Goal: Task Accomplishment & Management: Manage account settings

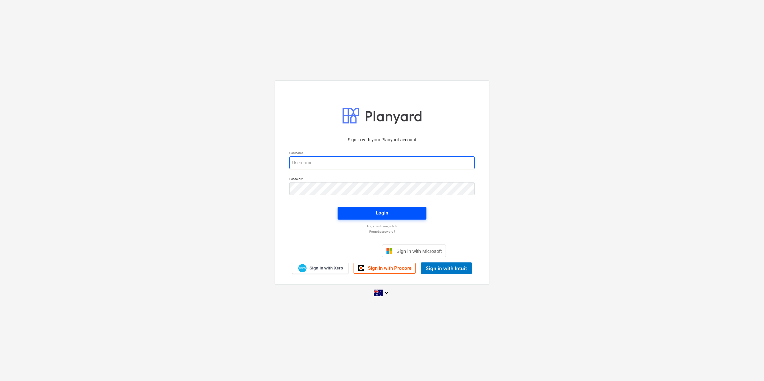
type input "[EMAIL_ADDRESS][DOMAIN_NAME]"
click at [374, 214] on span "Login" at bounding box center [382, 213] width 74 height 8
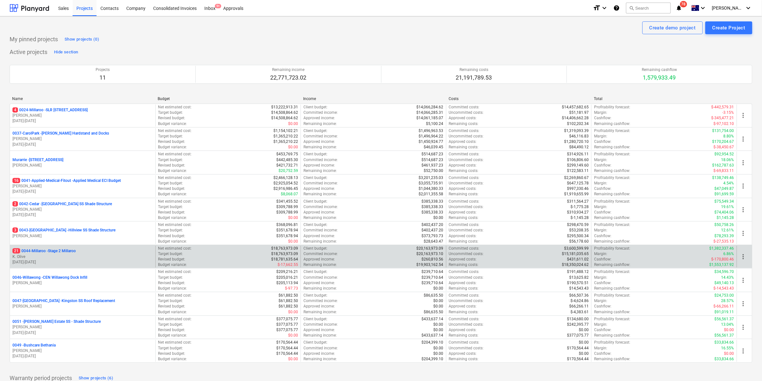
click at [65, 248] on div "21 0044-Millaroo - Stage 2 Millaroo K. Olive [DATE] - [DATE]" at bounding box center [82, 257] width 145 height 22
click at [67, 252] on p "21 0044-Millaroo - Stage 2 Millaroo" at bounding box center [43, 250] width 63 height 5
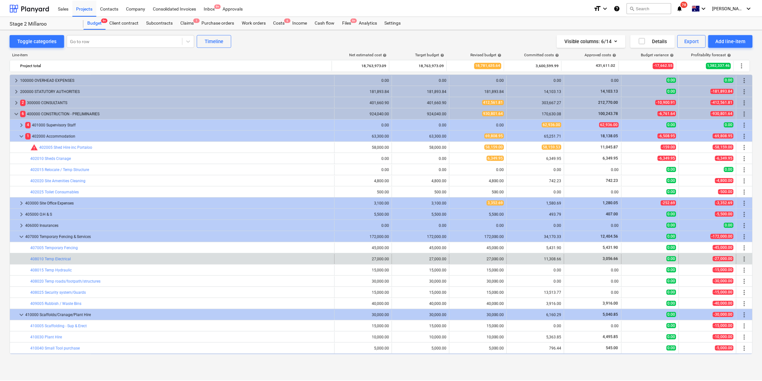
scroll to position [66, 0]
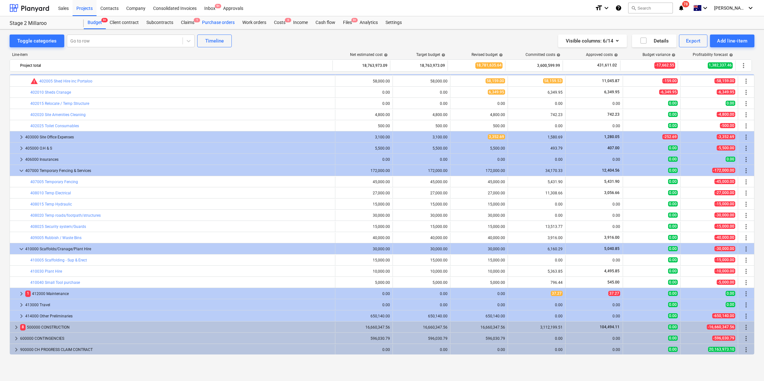
click at [213, 21] on div "Purchase orders" at bounding box center [218, 22] width 40 height 13
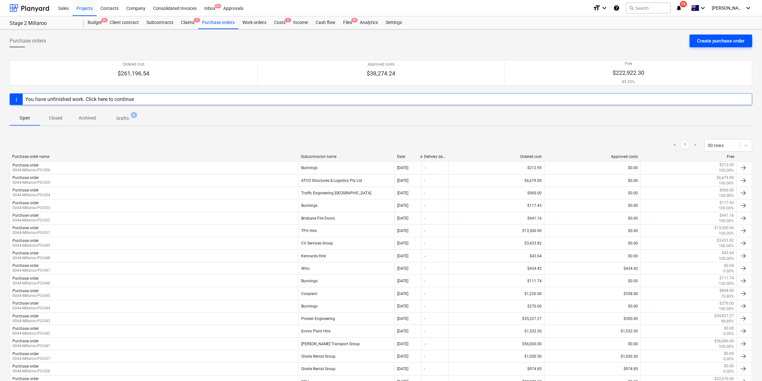
drag, startPoint x: 715, startPoint y: 42, endPoint x: 709, endPoint y: 42, distance: 6.1
click at [709, 42] on div "Create purchase order" at bounding box center [720, 41] width 47 height 8
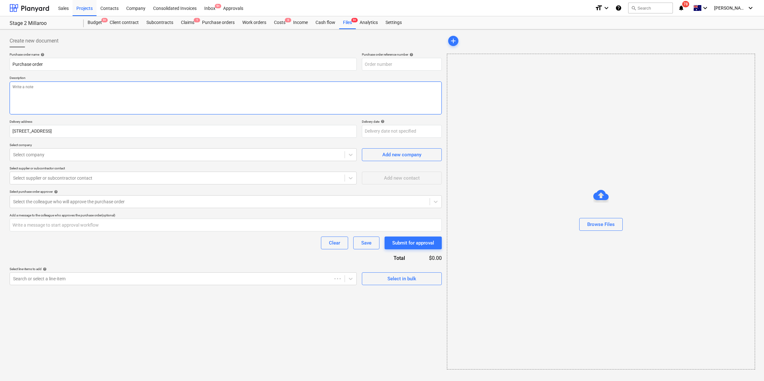
type textarea "x"
type input "0044-Millaroo-PO-057"
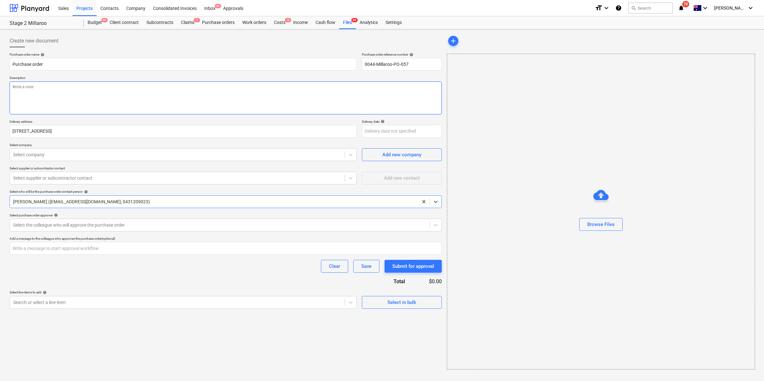
click at [85, 93] on textarea at bounding box center [226, 98] width 432 height 33
click at [26, 102] on textarea at bounding box center [226, 98] width 432 height 33
type textarea "x"
type textarea "b"
type textarea "x"
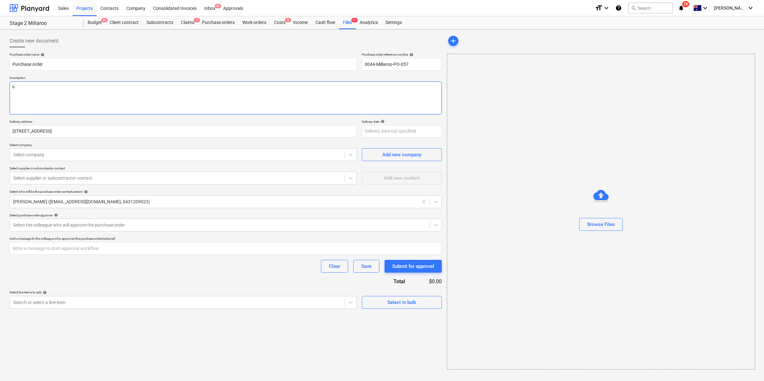
type textarea "ba"
type textarea "x"
type textarea "bat"
type textarea "x"
type textarea "batt"
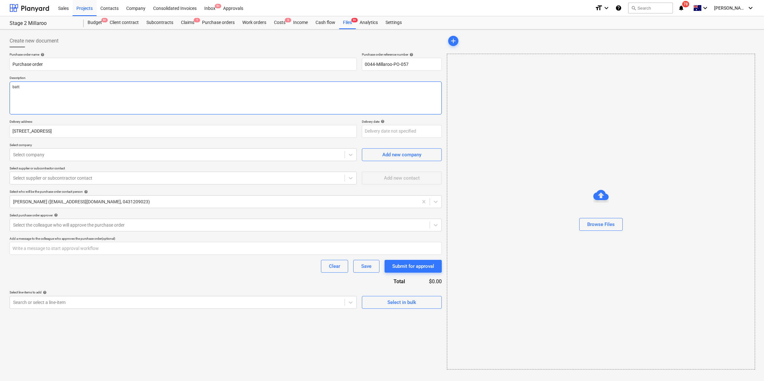
type textarea "x"
type textarea "batte"
type textarea "x"
type textarea "batter"
type textarea "x"
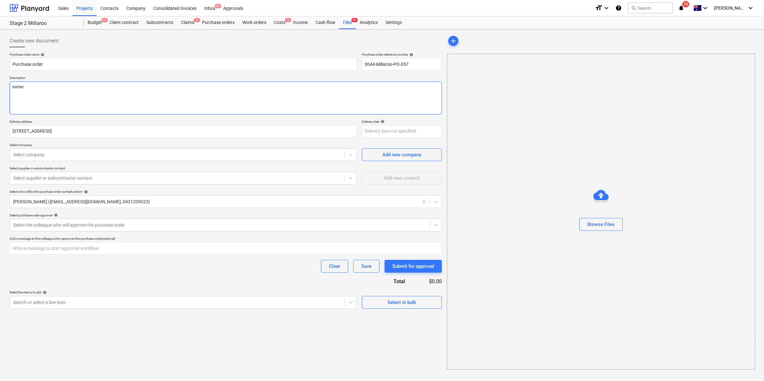
type textarea "batterir"
type textarea "x"
type textarea "batterire"
type textarea "x"
type textarea "batterires"
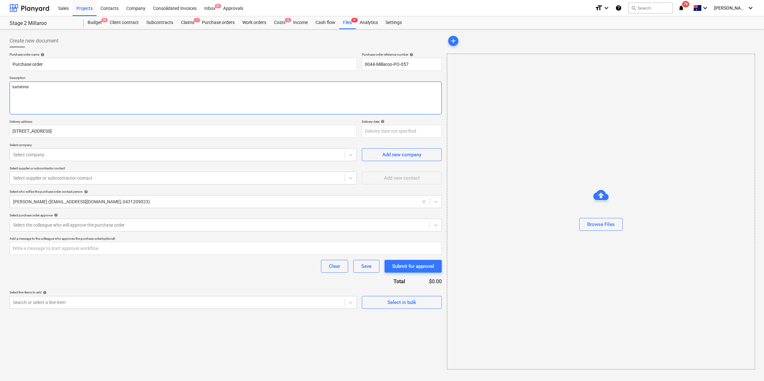
type textarea "x"
type textarea "batterires"
type textarea "x"
type textarea "batterires"
type textarea "x"
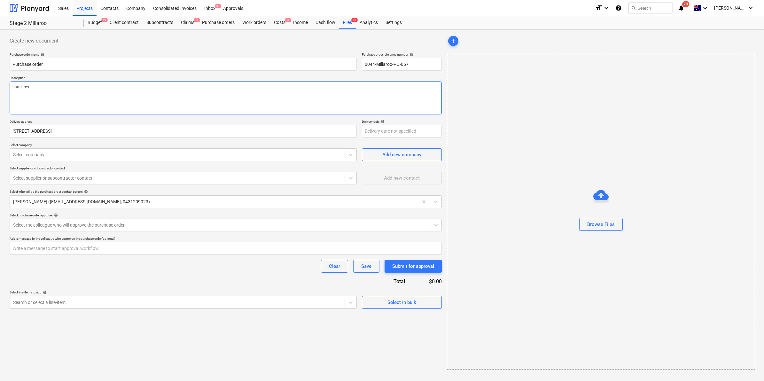
type textarea "batterire"
type textarea "x"
type textarea "batterir"
type textarea "x"
type textarea "batteri"
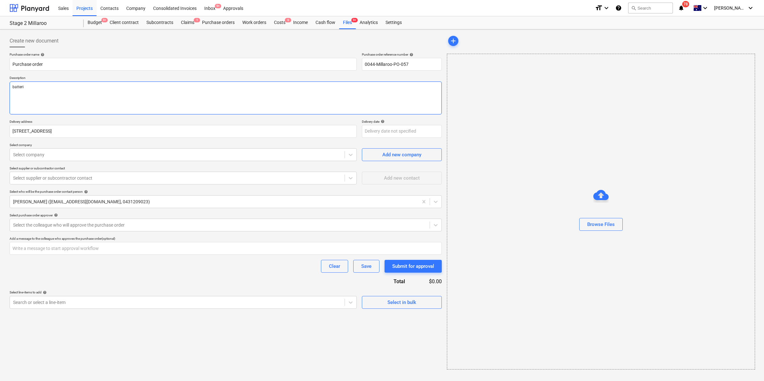
type textarea "x"
type textarea "batterie"
type textarea "x"
type textarea "batteries"
type textarea "x"
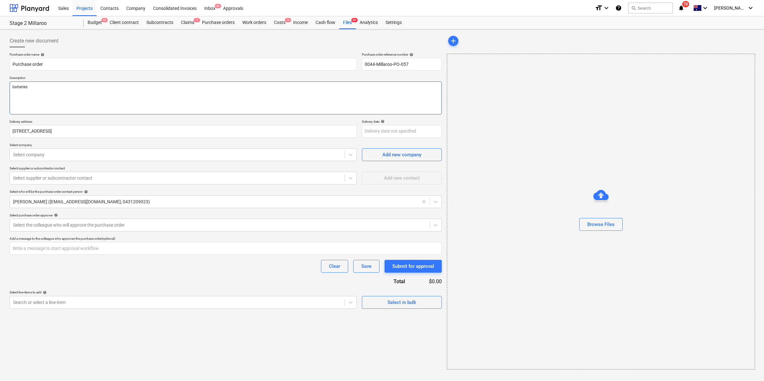
type textarea "batteries"
type textarea "x"
type textarea "batteries f"
type textarea "x"
type textarea "batteries fo"
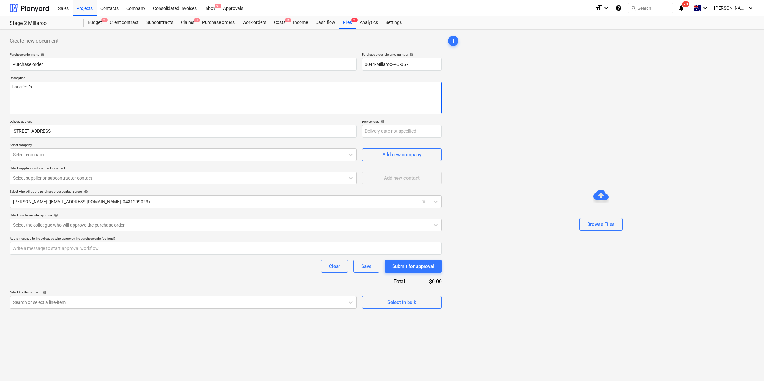
type textarea "x"
type textarea "batteries for"
type textarea "x"
type textarea "batteries for"
type textarea "x"
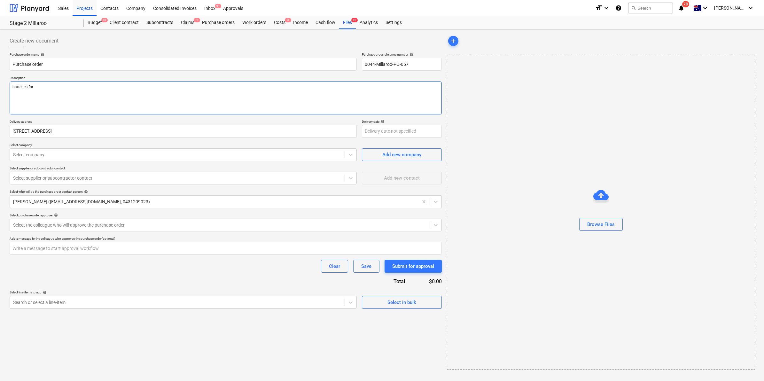
type textarea "batteries for l"
type textarea "x"
type textarea "batteries for la"
type textarea "x"
type textarea "batteries for las"
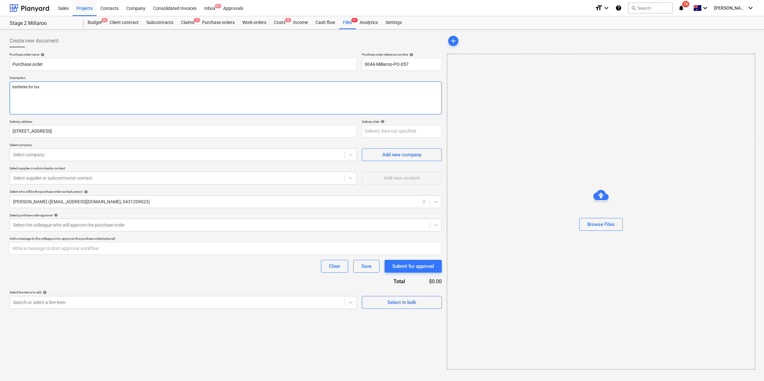
type textarea "x"
type textarea "batteries for lasr"
type textarea "x"
type textarea "batteries for las"
type textarea "x"
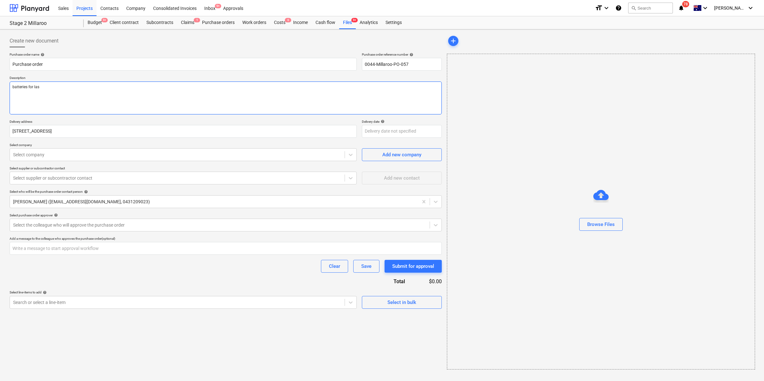
type textarea "batteries for lase"
type textarea "x"
type textarea "batteries for laser"
type textarea "x"
click at [71, 150] on div "Select company" at bounding box center [183, 154] width 347 height 13
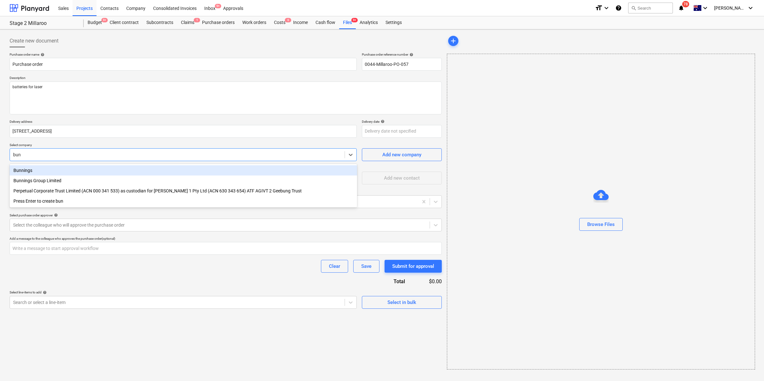
type input "[PERSON_NAME]"
click at [58, 170] on div "Bunnings" at bounding box center [184, 170] width 348 height 10
type textarea "x"
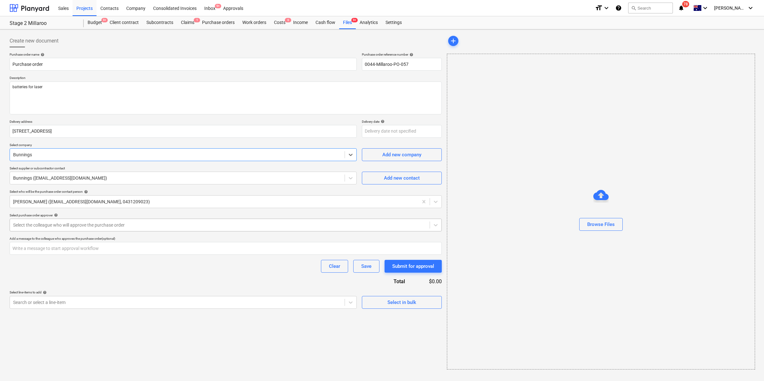
click at [108, 226] on div at bounding box center [219, 225] width 413 height 6
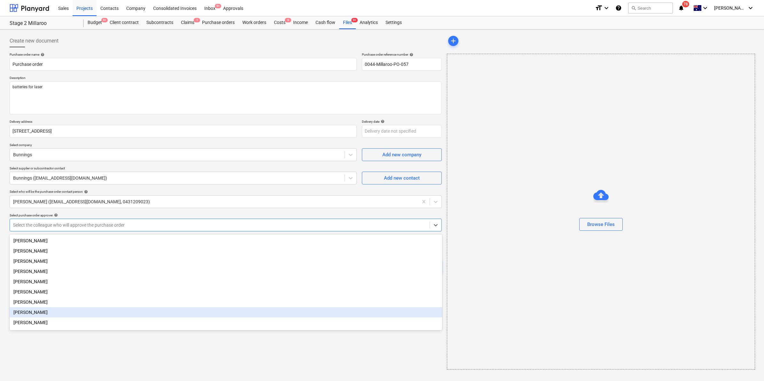
click at [37, 314] on div "[PERSON_NAME]" at bounding box center [226, 312] width 433 height 10
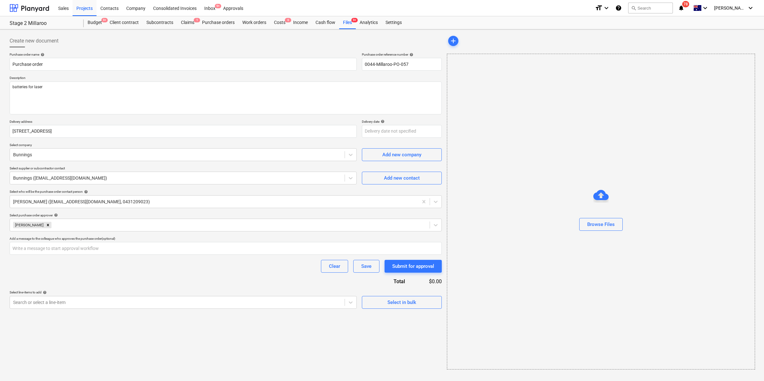
click at [101, 213] on div "Purchase order name help Purchase order Purchase order reference number help 00…" at bounding box center [226, 180] width 432 height 256
click at [84, 303] on div at bounding box center [177, 302] width 328 height 6
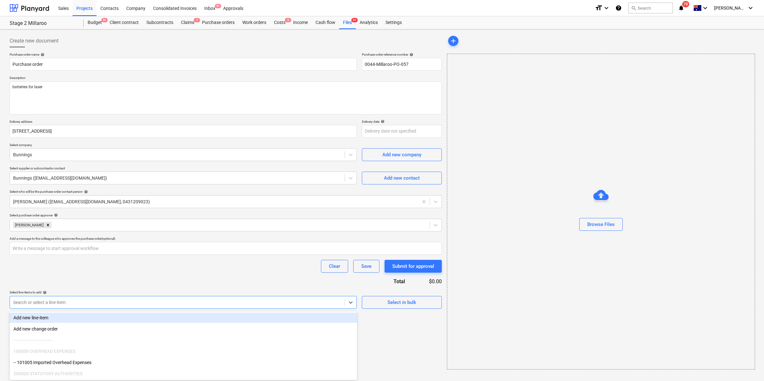
click at [92, 286] on div "Purchase order name help Purchase order Purchase order reference number help 00…" at bounding box center [226, 180] width 432 height 256
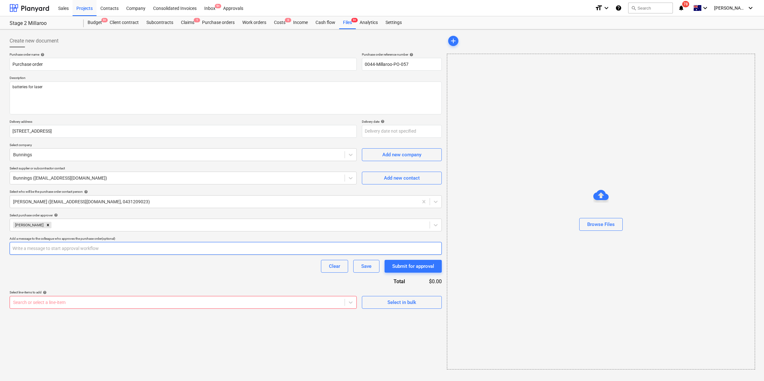
click at [106, 247] on input "text" at bounding box center [226, 248] width 432 height 13
type textarea "x"
click at [95, 278] on div "Purchase order name help Purchase order Purchase order reference number help 00…" at bounding box center [226, 180] width 432 height 256
click at [87, 300] on div at bounding box center [177, 302] width 328 height 6
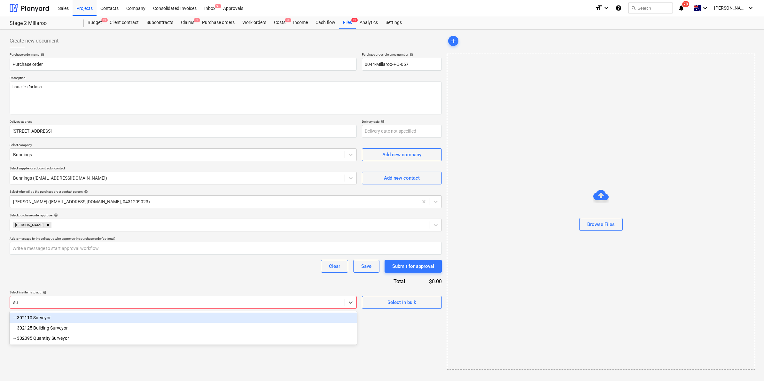
type input "s"
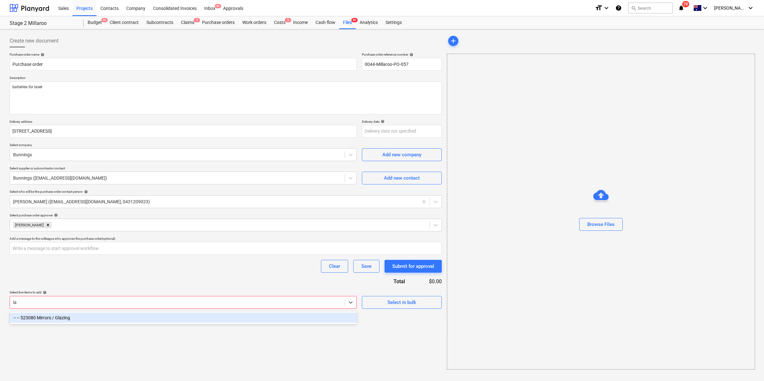
type input "l"
type input "small"
type textarea "x"
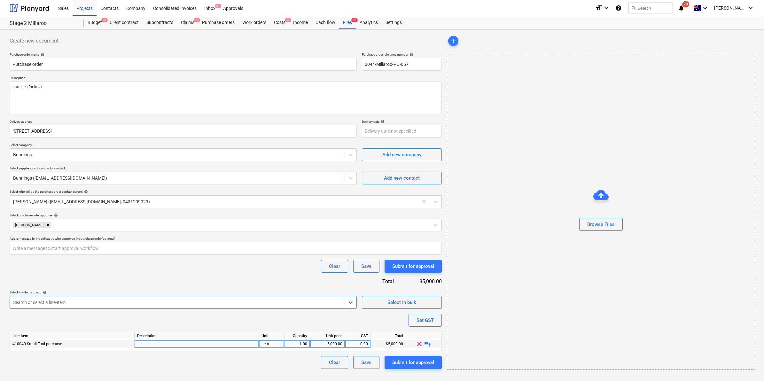
type textarea "x"
click at [334, 343] on div "5,000.00" at bounding box center [328, 344] width 30 height 8
click at [210, 341] on div at bounding box center [197, 344] width 124 height 8
type input "batteries for laser"
type textarea "x"
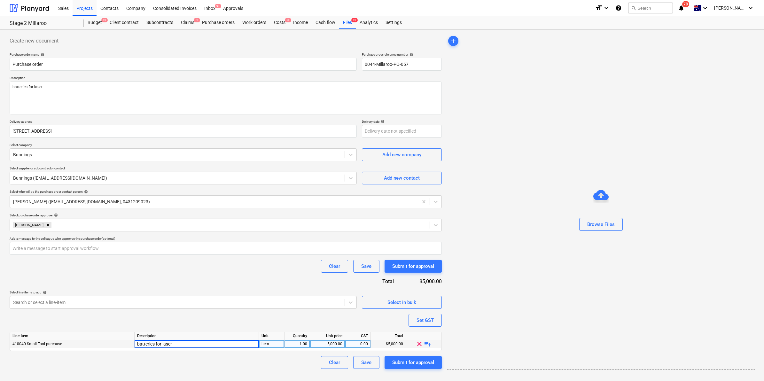
click at [333, 342] on div "5,000.00" at bounding box center [328, 344] width 30 height 8
type input "19.38"
click at [259, 275] on div "Purchase order name help Purchase order Purchase order reference number help 00…" at bounding box center [226, 210] width 432 height 317
click at [407, 360] on div "Submit for approval" at bounding box center [413, 362] width 42 height 8
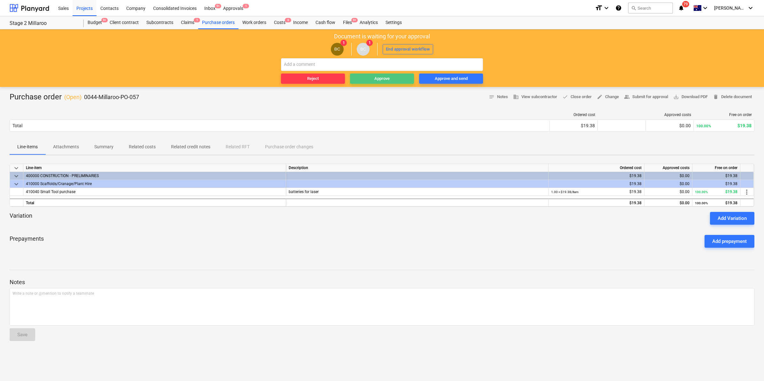
click at [378, 79] on div "Approve" at bounding box center [381, 78] width 15 height 7
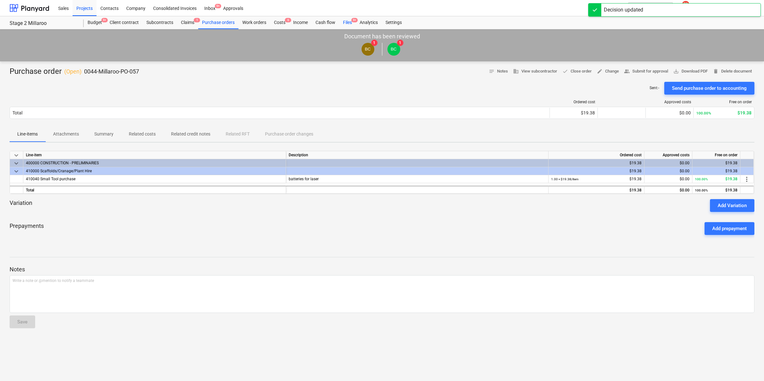
click at [350, 21] on div "Files 9+" at bounding box center [347, 22] width 17 height 13
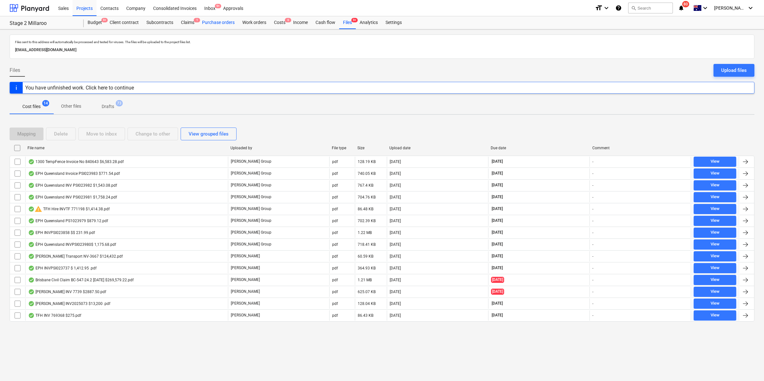
click at [226, 20] on div "Purchase orders" at bounding box center [218, 22] width 40 height 13
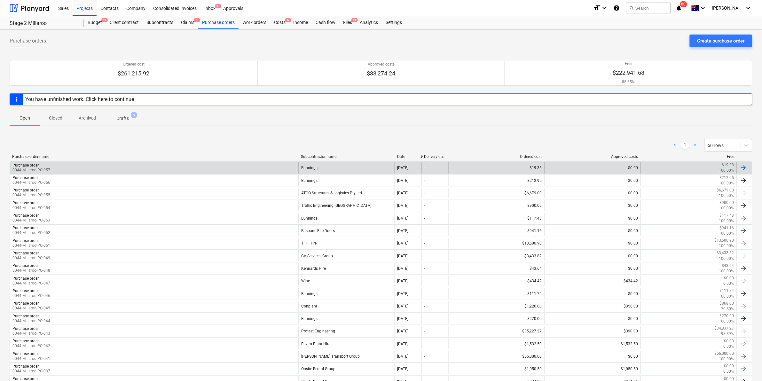
click at [283, 170] on div "Purchase order 0044-Millaroo-PO-057" at bounding box center [154, 167] width 288 height 11
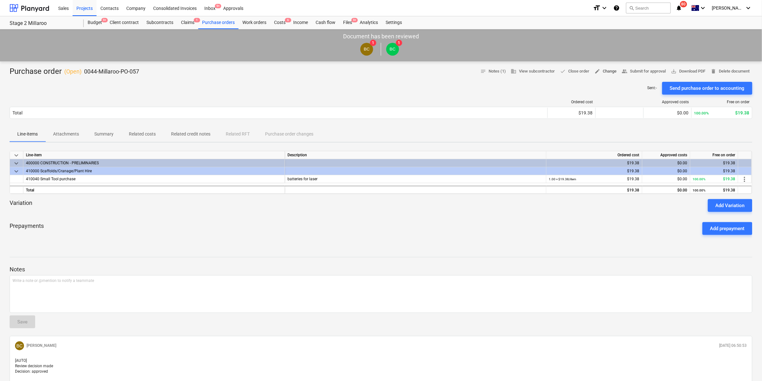
click at [603, 72] on span "edit Change" at bounding box center [606, 71] width 22 height 7
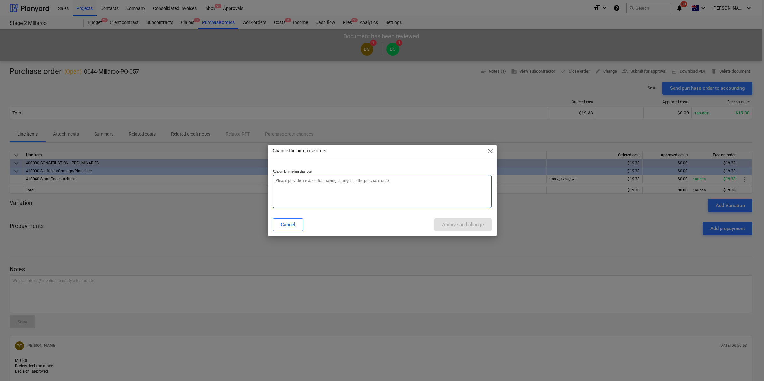
click at [315, 188] on textarea at bounding box center [382, 191] width 219 height 33
type textarea "x"
type textarea "i"
type textarea "x"
type textarea "in"
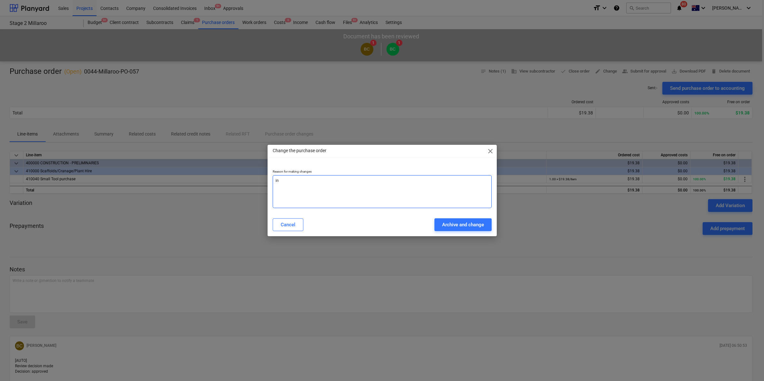
type textarea "x"
type textarea "inco"
type textarea "x"
type textarea "incor"
type textarea "x"
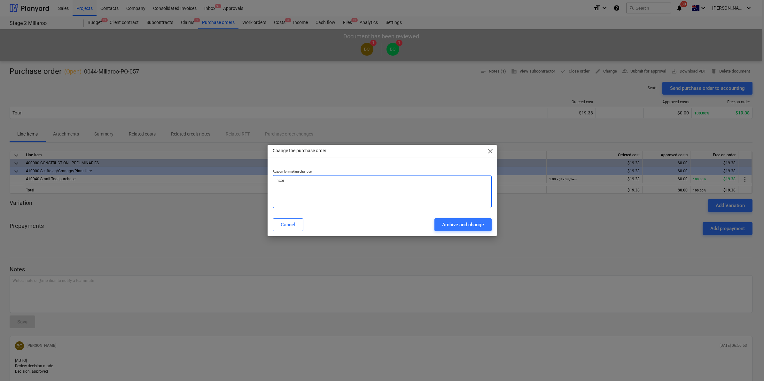
type textarea "incorr"
type textarea "x"
type textarea "incorre"
type textarea "x"
type textarea "incorrec"
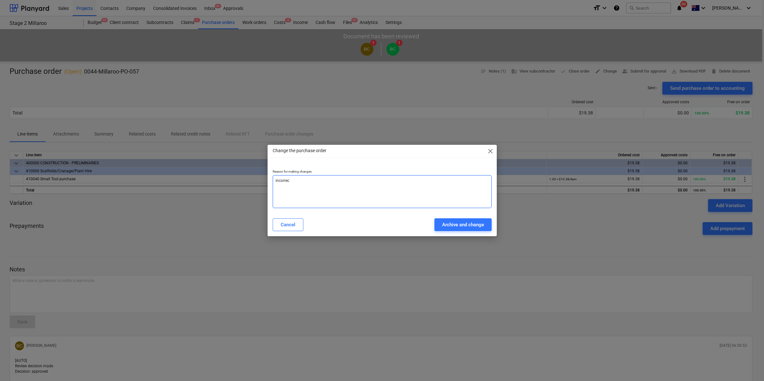
type textarea "x"
type textarea "incorrect"
type textarea "x"
type textarea "incorrect"
type textarea "x"
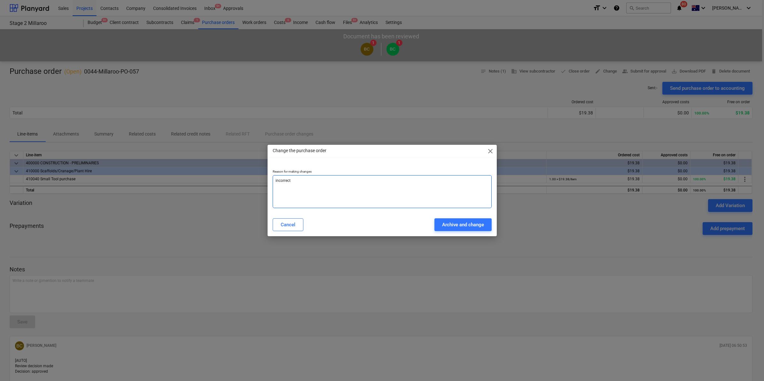
type textarea "incorrect v"
type textarea "x"
type textarea "incorrect va"
type textarea "x"
type textarea "incorrect val"
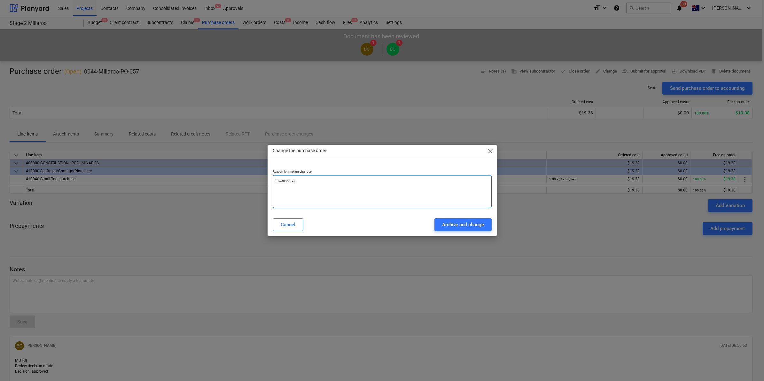
type textarea "x"
type textarea "incorrect valu"
type textarea "x"
type textarea "incorrect value"
click at [462, 224] on div "Archive and change" at bounding box center [463, 225] width 42 height 8
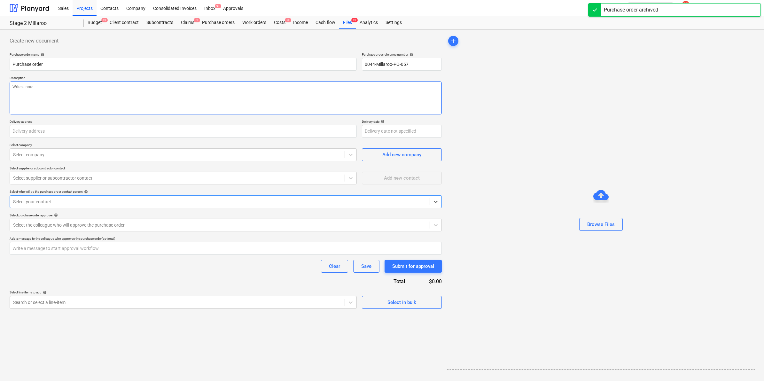
type textarea "x"
type textarea "batteries for laser"
type input "[STREET_ADDRESS]"
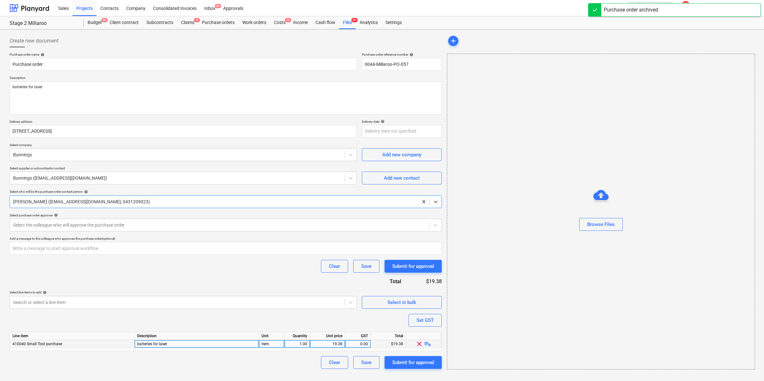
click at [337, 345] on div "19.38" at bounding box center [328, 344] width 30 height 8
type textarea "x"
click at [328, 344] on div "19.38" at bounding box center [328, 344] width 30 height 8
type input "18."
type textarea "x"
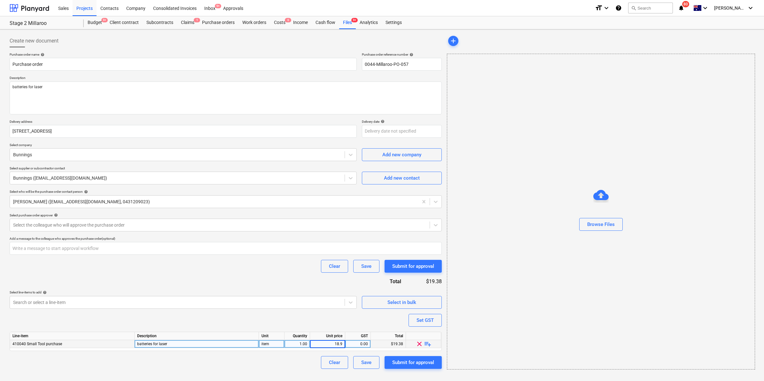
type input "18.98"
click at [281, 291] on div "Select line-items to add help" at bounding box center [183, 292] width 347 height 4
click at [404, 363] on div "Submit for approval" at bounding box center [413, 362] width 42 height 8
click at [107, 226] on div at bounding box center [219, 225] width 413 height 6
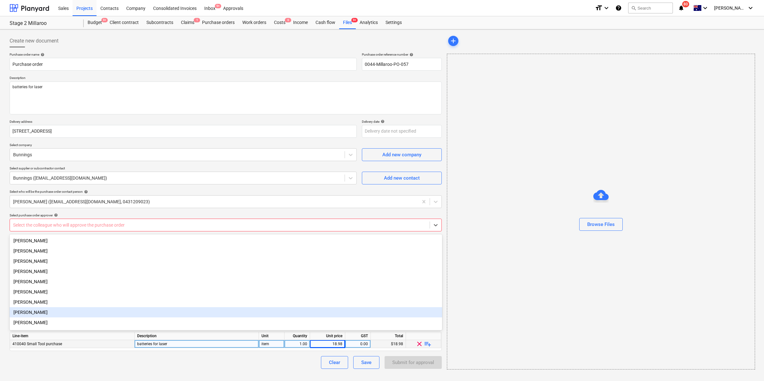
click at [44, 312] on div "[PERSON_NAME]" at bounding box center [226, 312] width 433 height 10
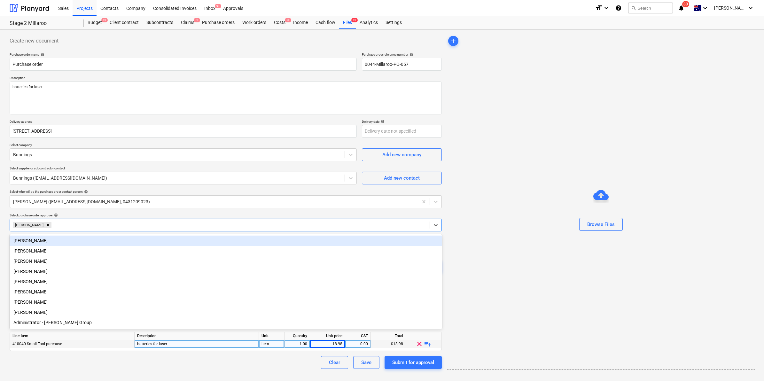
click at [141, 213] on div "Purchase order name help Purchase order Purchase order reference number help 00…" at bounding box center [226, 210] width 432 height 317
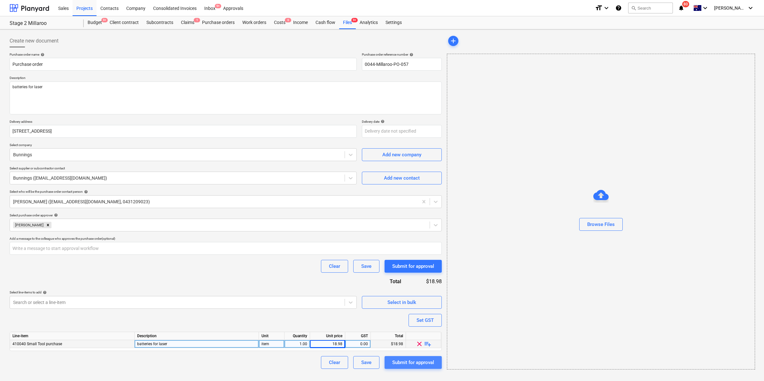
click at [417, 363] on div "Submit for approval" at bounding box center [413, 362] width 42 height 8
type textarea "x"
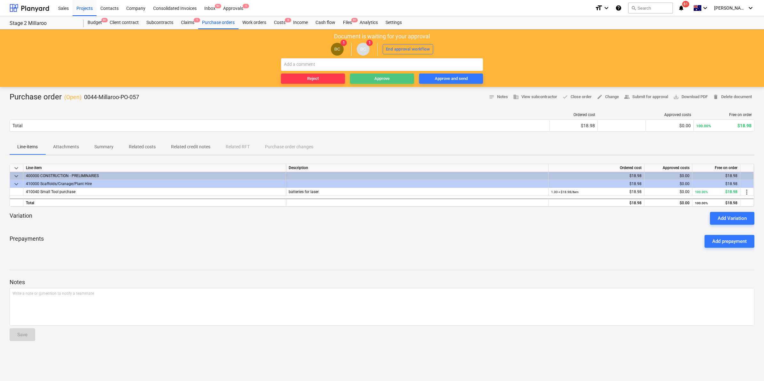
click at [383, 75] on div "Approve" at bounding box center [381, 78] width 15 height 7
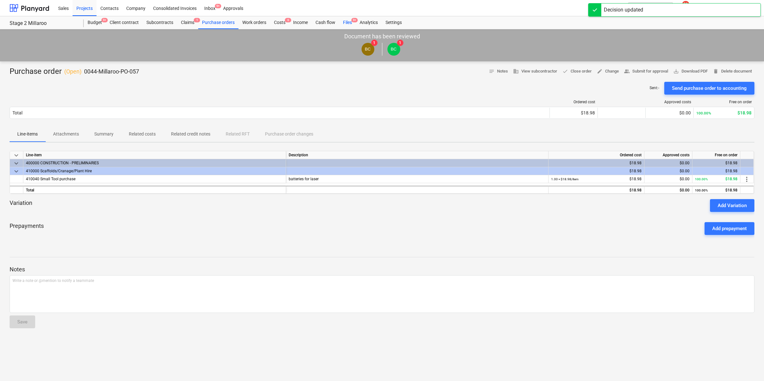
click at [347, 21] on div "Files 9+" at bounding box center [347, 22] width 17 height 13
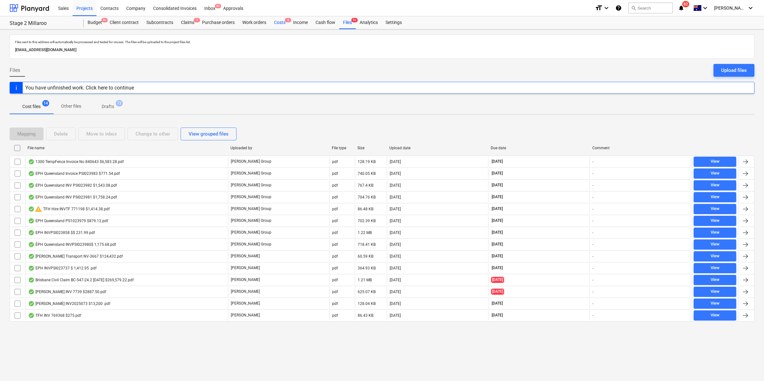
click at [280, 20] on div "Costs 6" at bounding box center [279, 22] width 19 height 13
